Goal: Find specific page/section: Find specific page/section

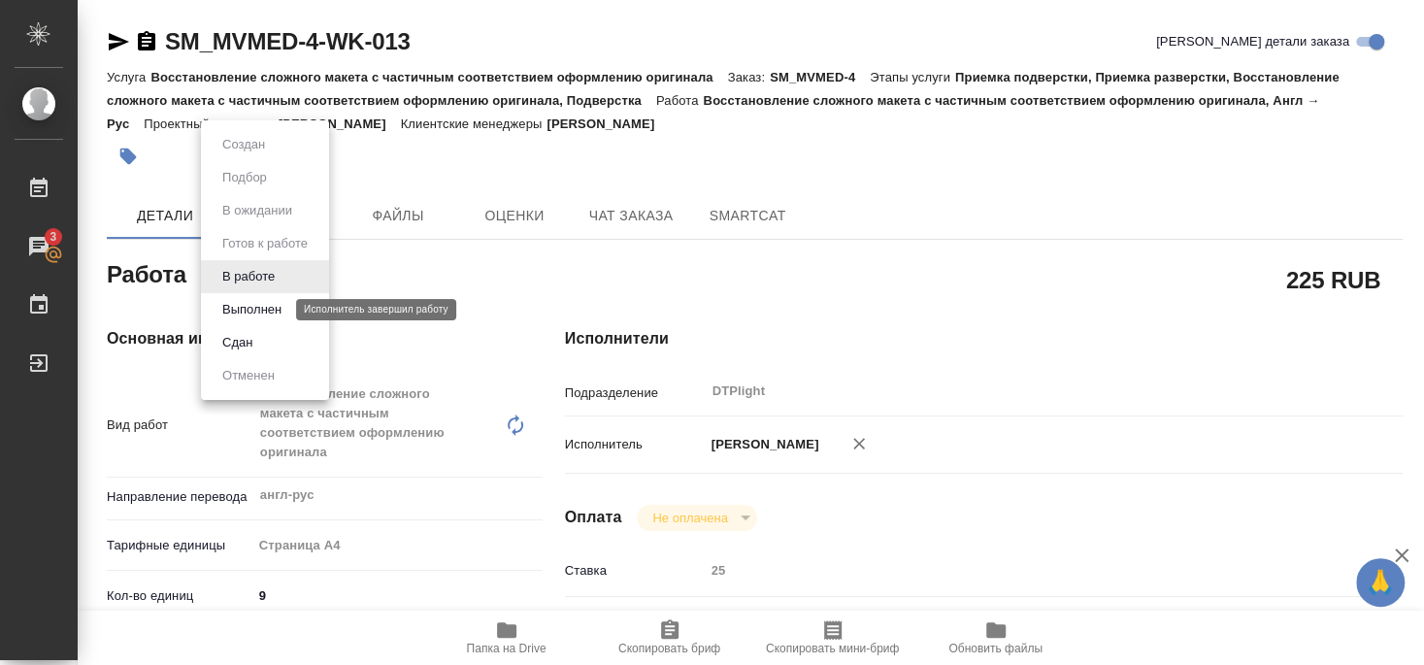
click at [262, 309] on button "Выполнен" at bounding box center [252, 309] width 71 height 21
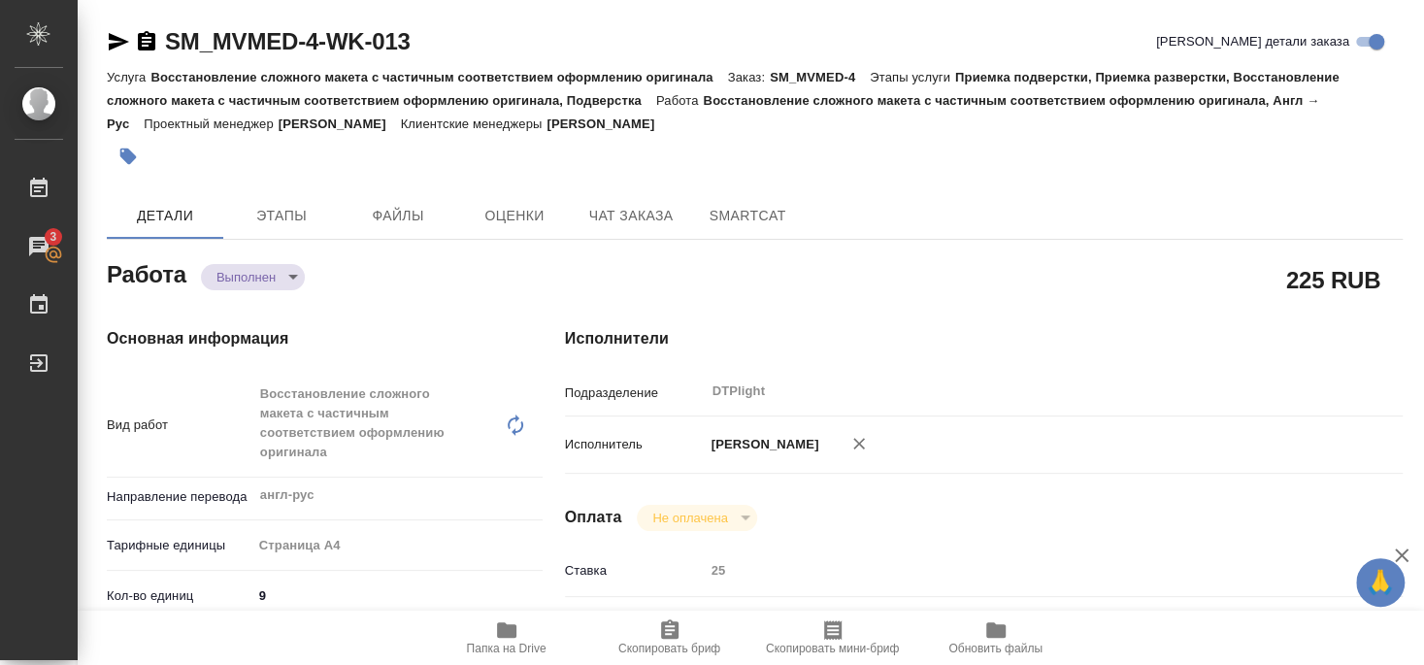
type textarea "x"
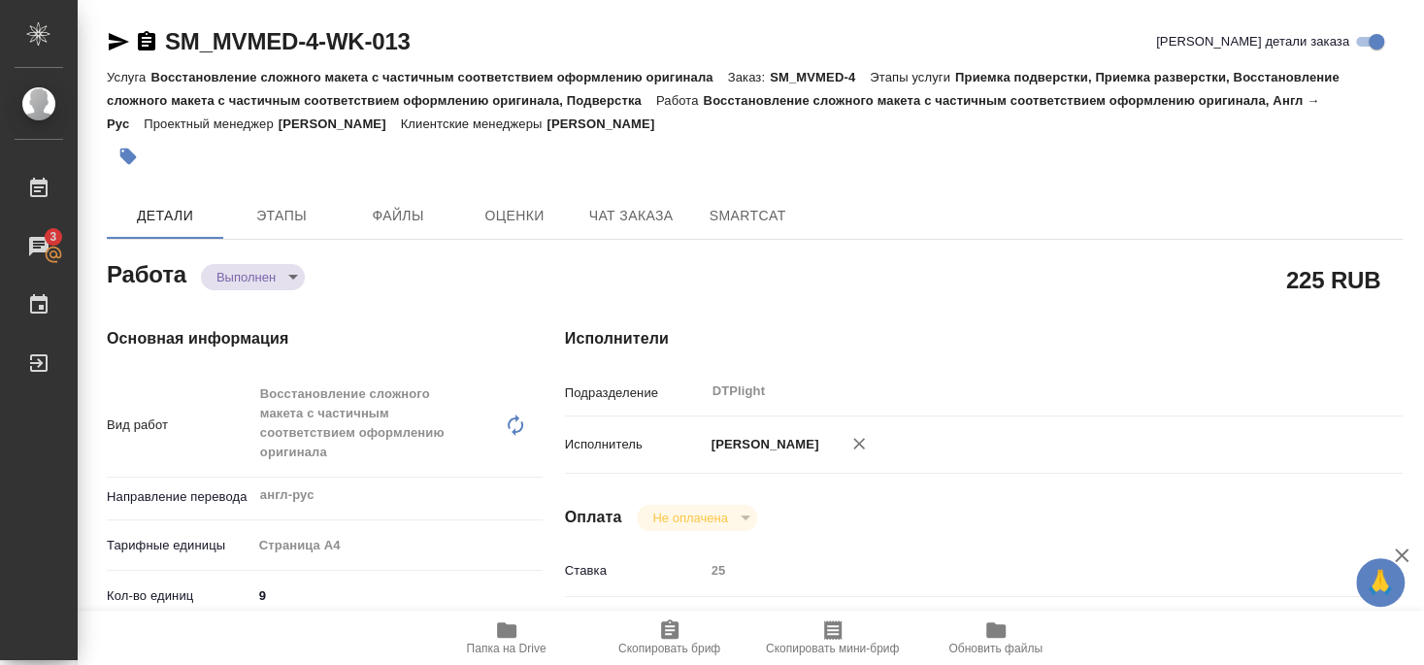
type textarea "x"
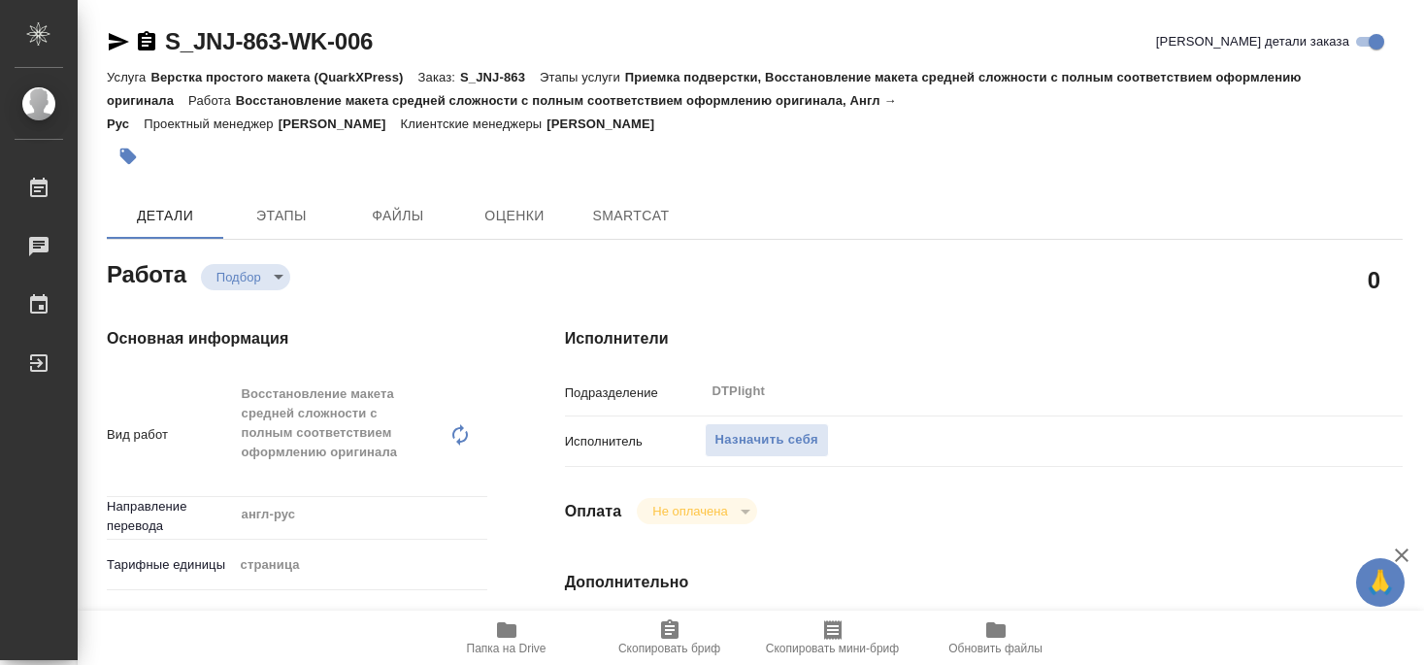
type textarea "x"
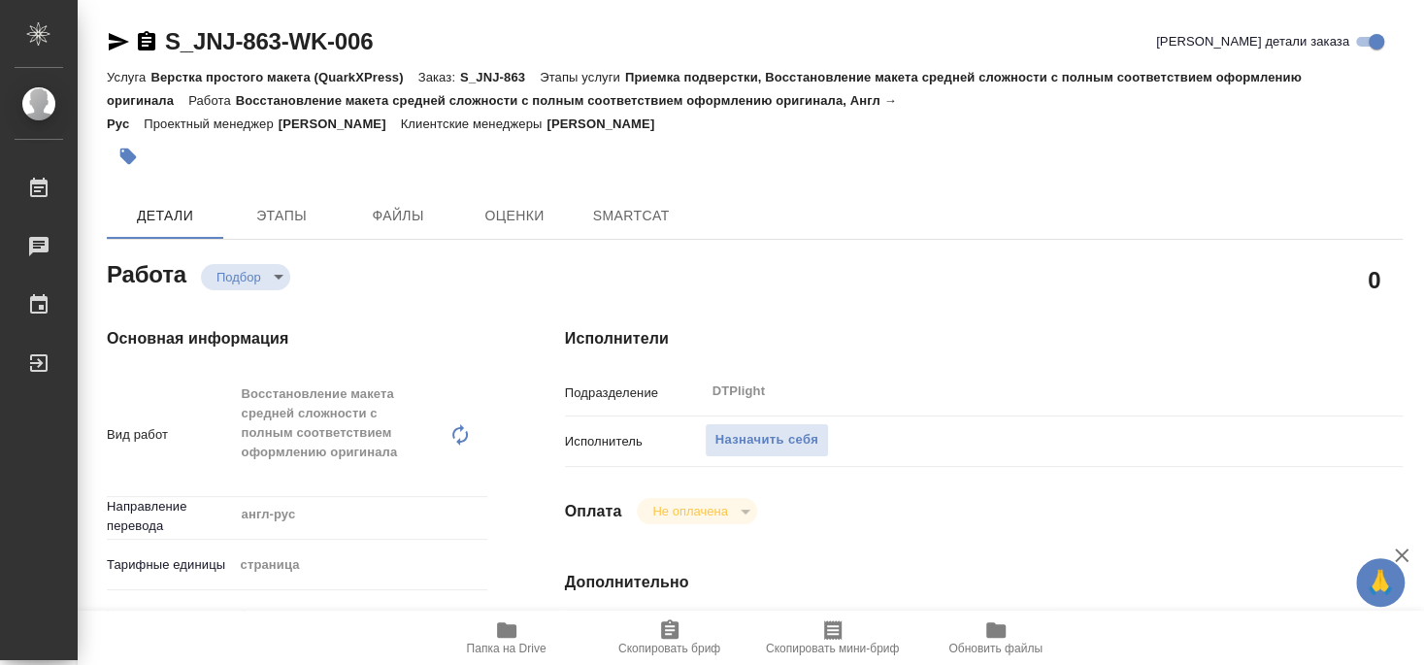
type textarea "x"
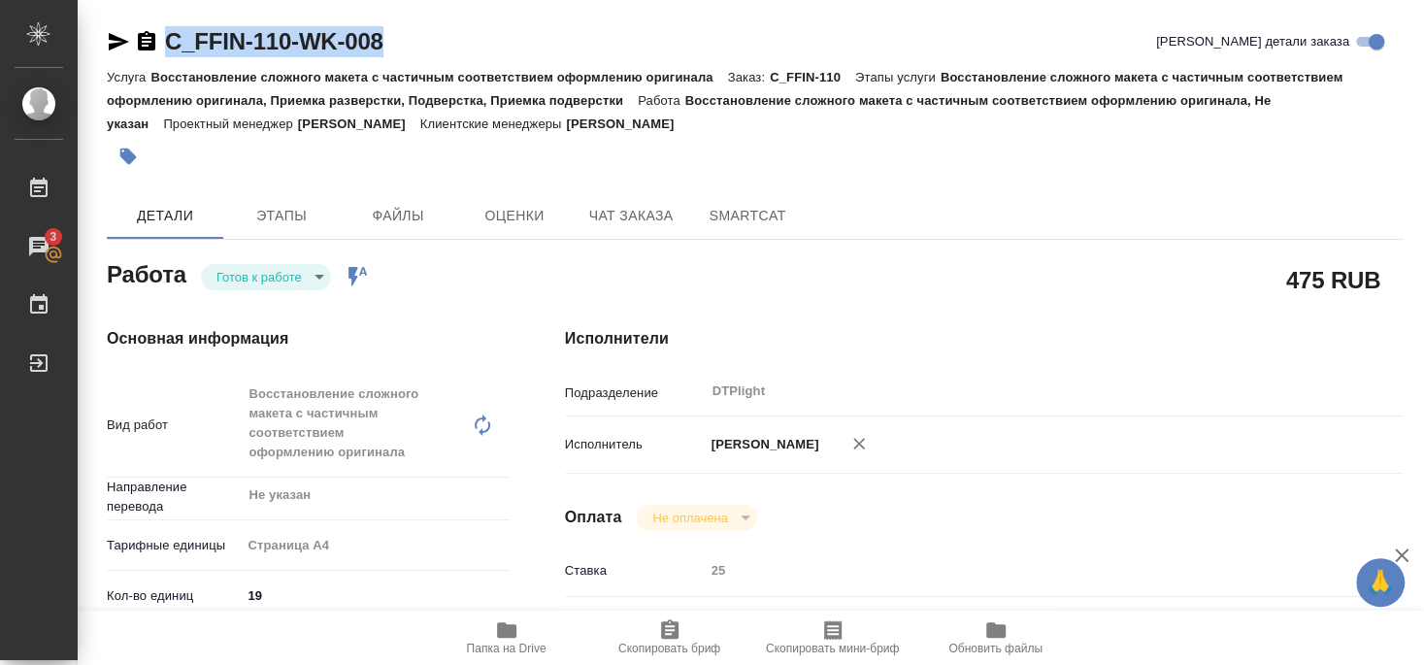
drag, startPoint x: 163, startPoint y: 59, endPoint x: 460, endPoint y: 56, distance: 297.1
click at [460, 56] on div "C_FFIN-110-WK-008 Кратко детали заказа" at bounding box center [755, 45] width 1296 height 39
copy link "C_FFIN-110-WK-008"
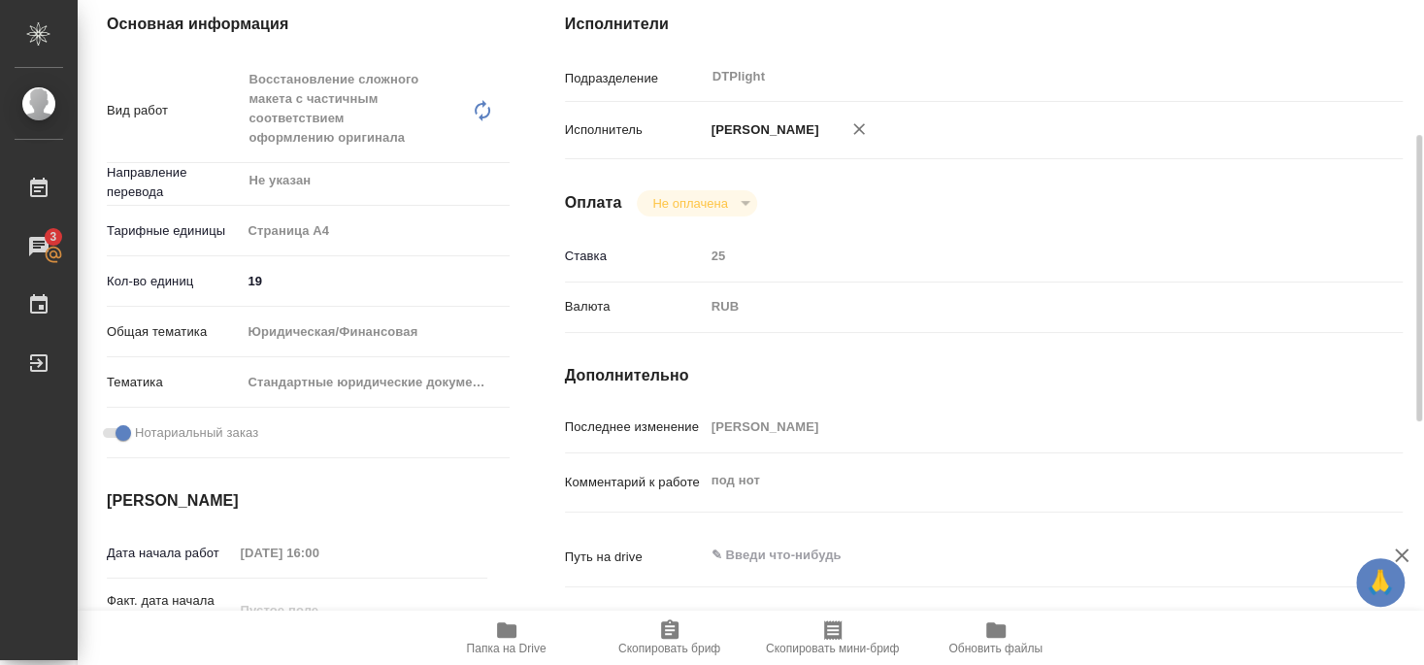
scroll to position [210, 0]
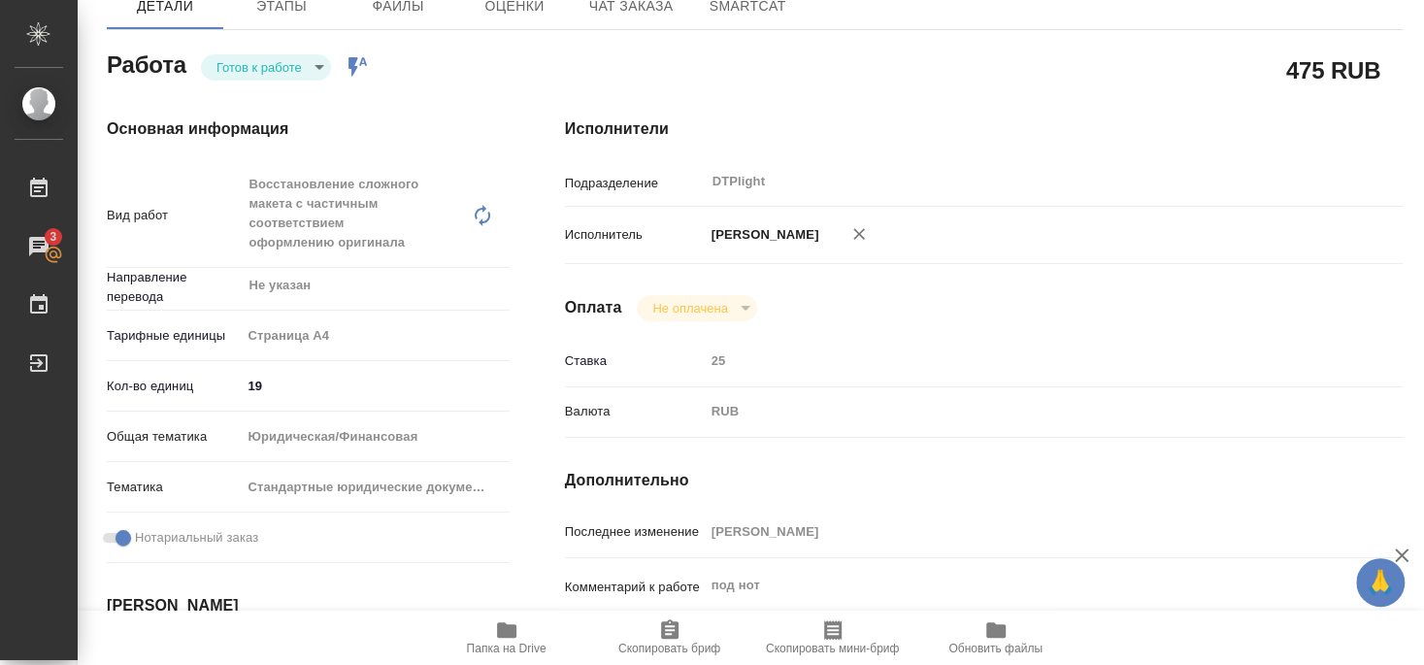
click at [513, 625] on icon "button" at bounding box center [506, 630] width 19 height 16
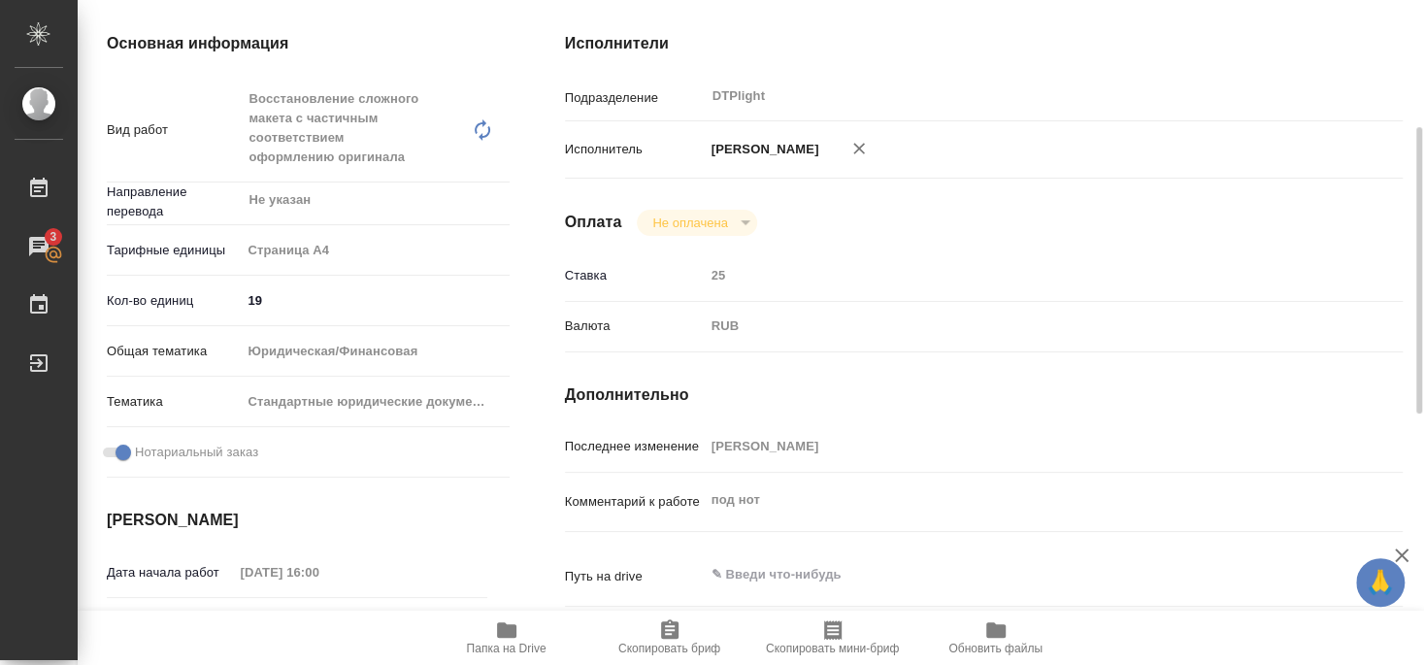
scroll to position [0, 0]
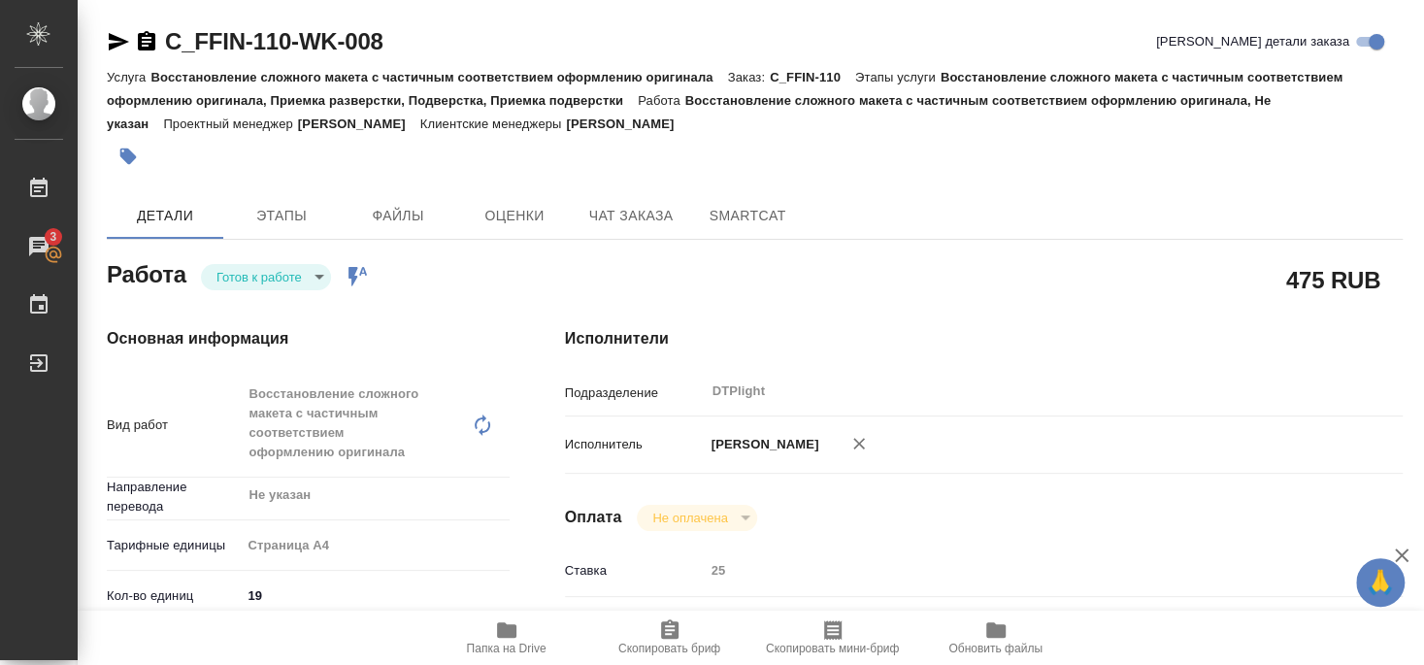
click at [117, 41] on icon "button" at bounding box center [119, 41] width 20 height 17
click at [120, 41] on icon "button" at bounding box center [119, 41] width 20 height 17
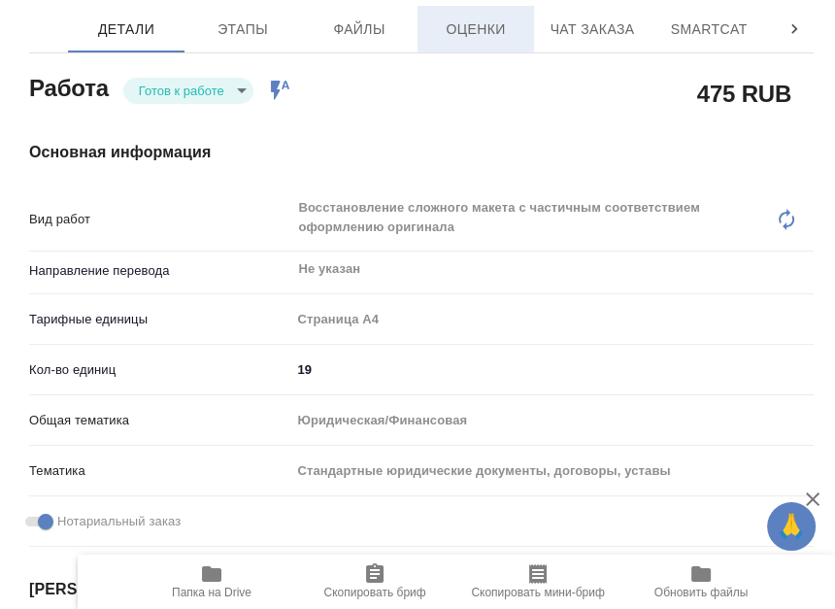
scroll to position [210, 0]
